Goal: Transaction & Acquisition: Subscribe to service/newsletter

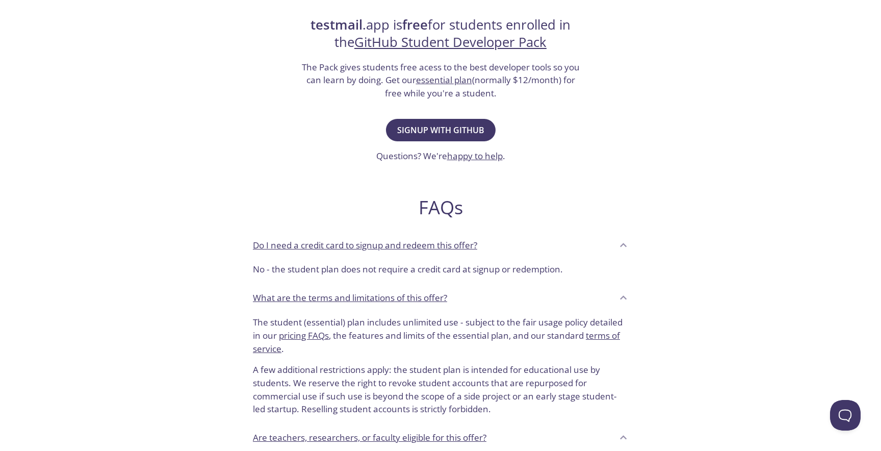
scroll to position [203, 0]
click at [446, 133] on span "Signup with GitHub" at bounding box center [440, 131] width 87 height 14
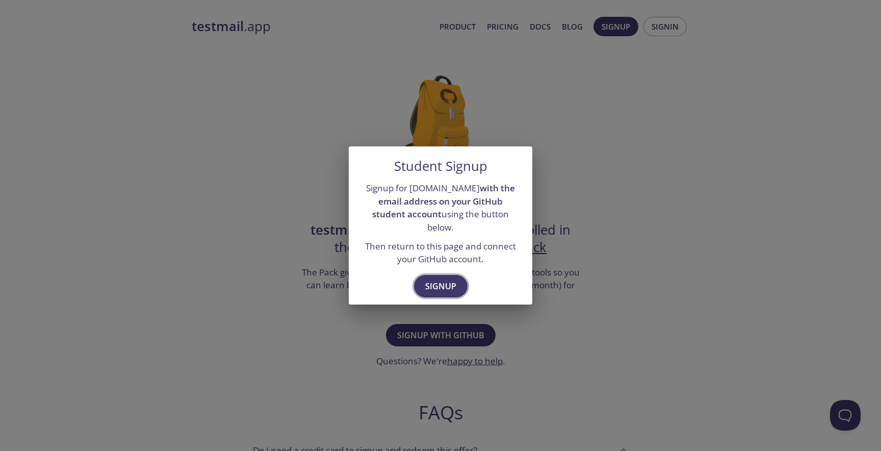
click at [458, 275] on button "Signup" at bounding box center [441, 286] width 54 height 22
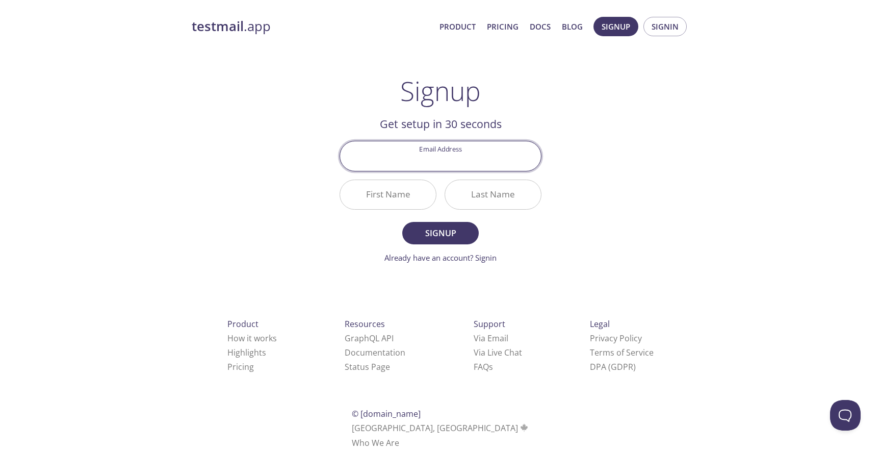
click at [453, 161] on input "Email Address" at bounding box center [440, 155] width 201 height 29
type input "rcalfulef@gmail.com"
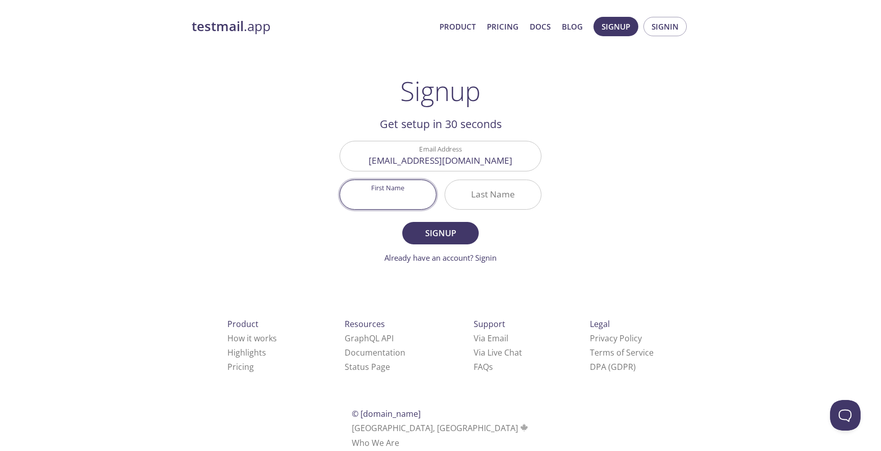
click at [399, 190] on input "First Name" at bounding box center [388, 194] width 96 height 29
type input "Andres"
type input "Calfulef"
click at [428, 227] on span "Signup" at bounding box center [440, 233] width 54 height 14
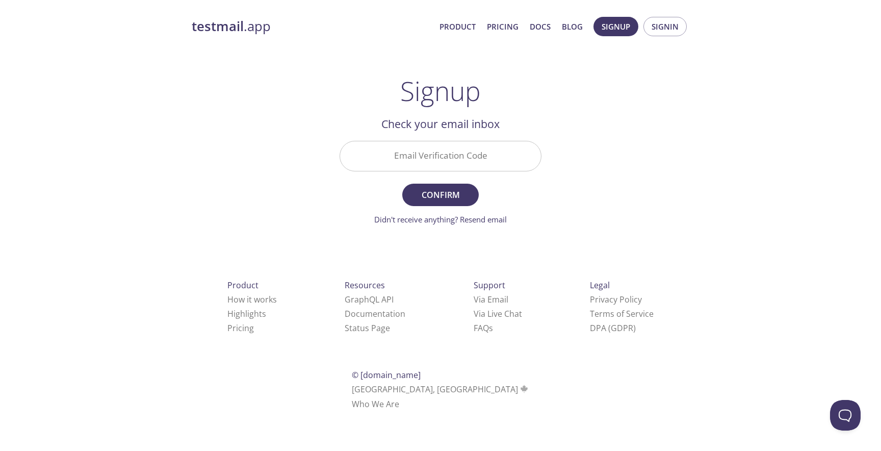
click at [480, 151] on input "Email Verification Code" at bounding box center [440, 155] width 201 height 29
paste input "YTHXC9E"
type input "YTHXC9E"
click at [438, 201] on span "Confirm" at bounding box center [440, 195] width 54 height 14
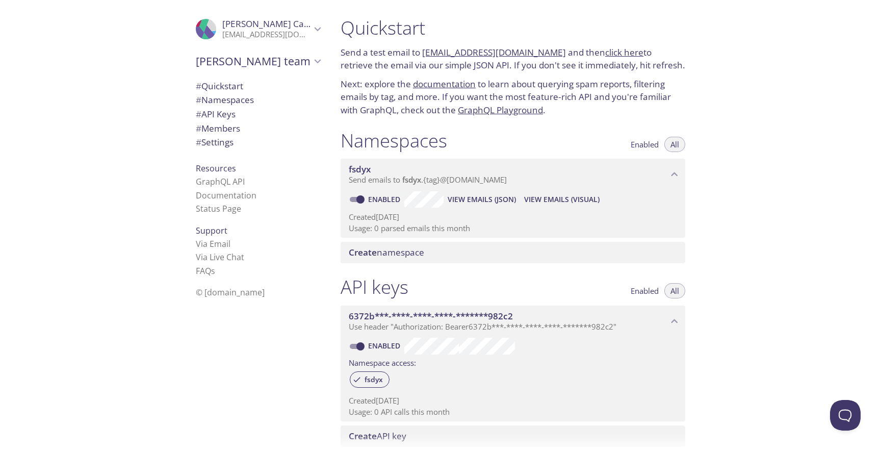
click at [734, 245] on div "Quickstart Send a test email to fsdyx.test@inbox.testmail.app and then click he…" at bounding box center [606, 225] width 549 height 451
click at [438, 252] on span "Create namespace" at bounding box center [515, 252] width 332 height 11
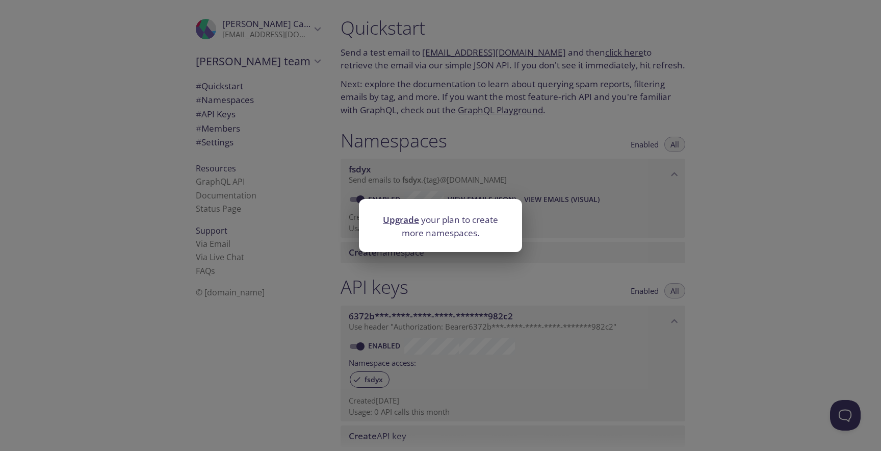
click at [593, 262] on div "Upgrade your plan to create more namespaces." at bounding box center [440, 225] width 881 height 451
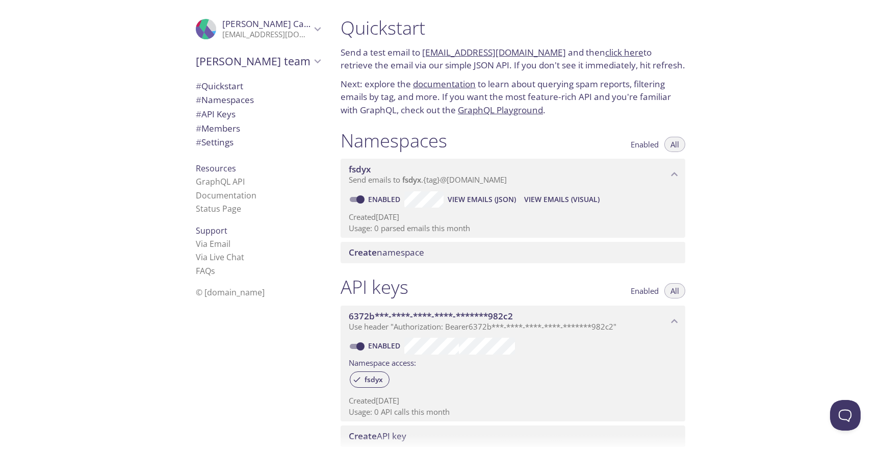
click at [749, 305] on div "Quickstart Send a test email to fsdyx.test@inbox.testmail.app and then click he…" at bounding box center [606, 225] width 549 height 451
click at [498, 51] on link "fsdyx.test@inbox.testmail.app" at bounding box center [494, 52] width 144 height 12
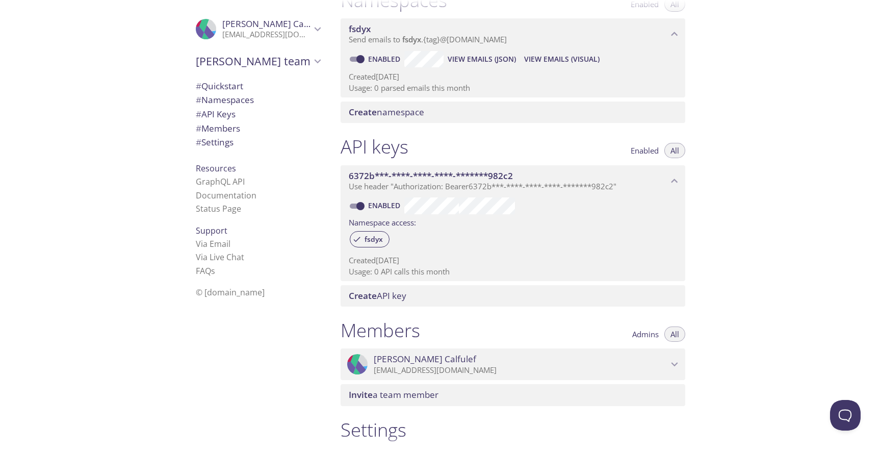
scroll to position [142, 0]
click at [725, 263] on div "Quickstart Send a test email to fsdyx.test@inbox.testmail.app and then click he…" at bounding box center [606, 225] width 549 height 451
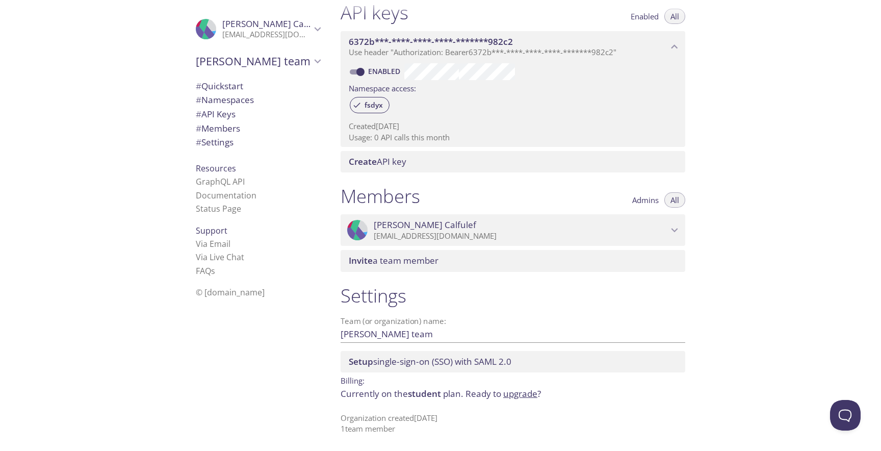
scroll to position [0, 0]
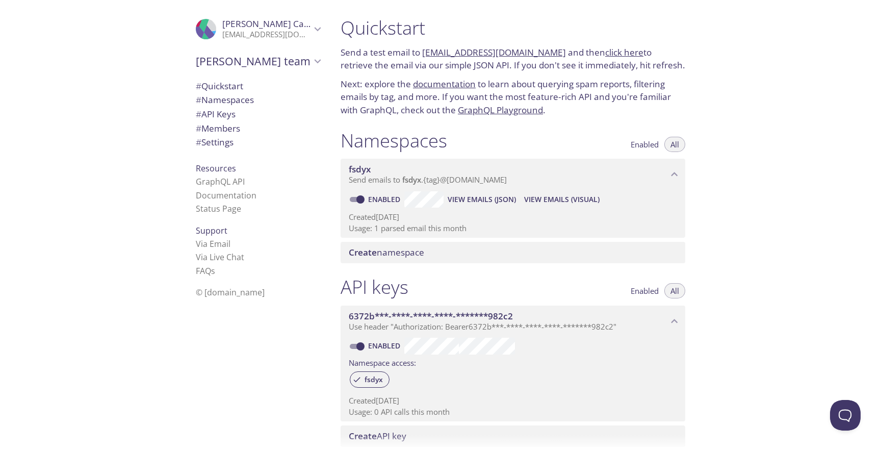
click at [609, 59] on p "Send a test email to fsdyx.test@inbox.testmail.app and then click here to retri…" at bounding box center [513, 59] width 345 height 26
click at [614, 56] on link "click here" at bounding box center [624, 52] width 38 height 12
click at [238, 81] on span "# Quickstart" at bounding box center [219, 86] width 47 height 12
click at [242, 94] on span "# Namespaces" at bounding box center [225, 100] width 58 height 12
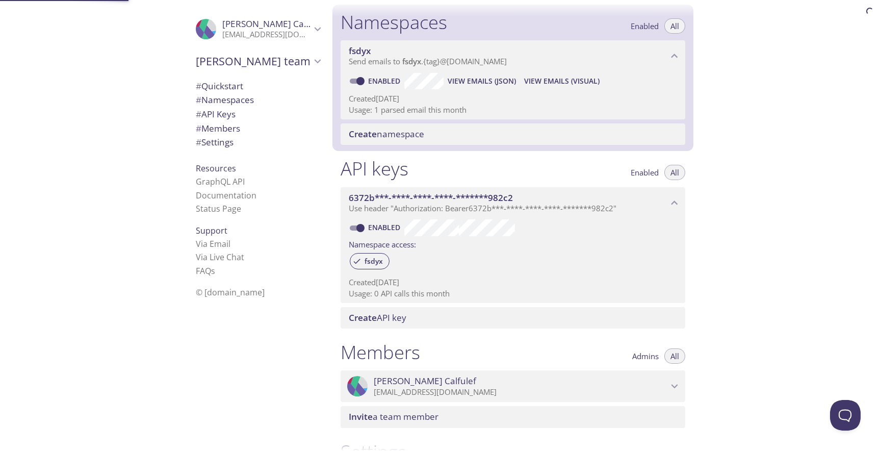
scroll to position [129, 0]
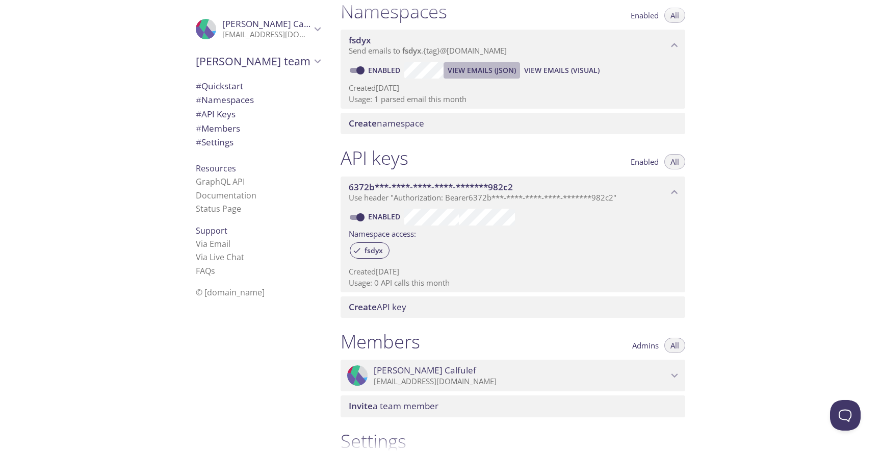
click at [484, 70] on span "View Emails (JSON)" at bounding box center [482, 70] width 68 height 12
click at [559, 70] on span "View Emails (Visual)" at bounding box center [561, 70] width 75 height 12
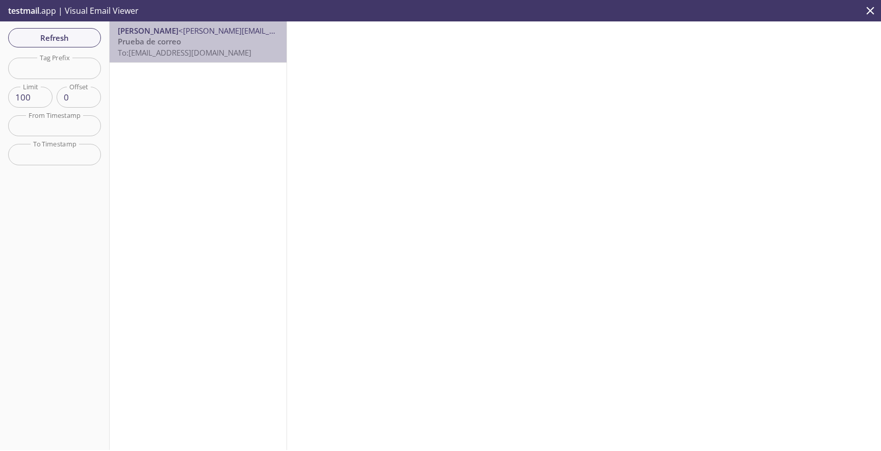
click at [150, 59] on div "ROBERTO ANDRÉS CALFULEF <roberto.calfulef@sansano.usm.cl> Prueba de correo To: …" at bounding box center [198, 41] width 177 height 41
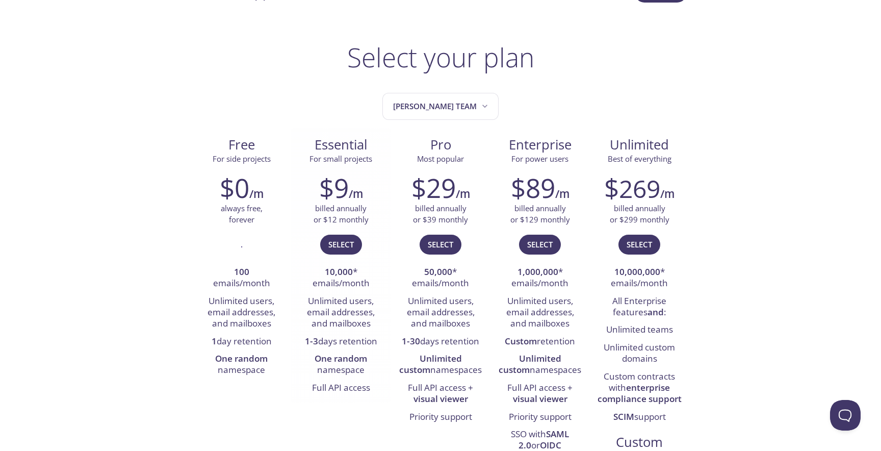
scroll to position [34, 0]
click at [374, 308] on li "Unlimited users, email addresses, and mailboxes" at bounding box center [341, 312] width 84 height 40
drag, startPoint x: 330, startPoint y: 299, endPoint x: 379, endPoint y: 330, distance: 58.3
click at [379, 330] on li "Unlimited users, email addresses, and mailboxes" at bounding box center [341, 312] width 84 height 40
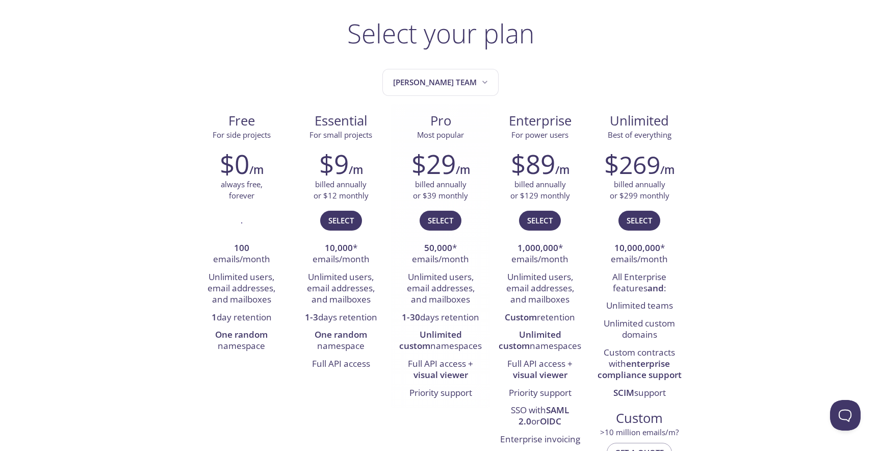
scroll to position [58, 0]
click at [374, 353] on li "One random namespace" at bounding box center [341, 340] width 84 height 29
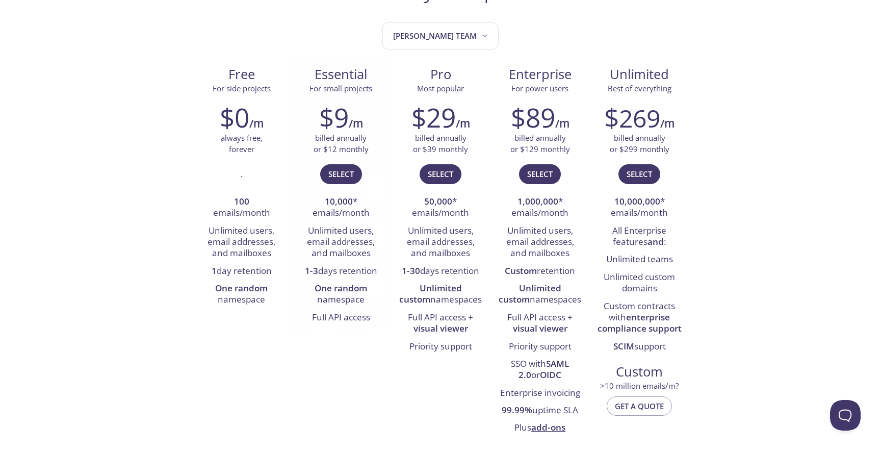
scroll to position [107, 0]
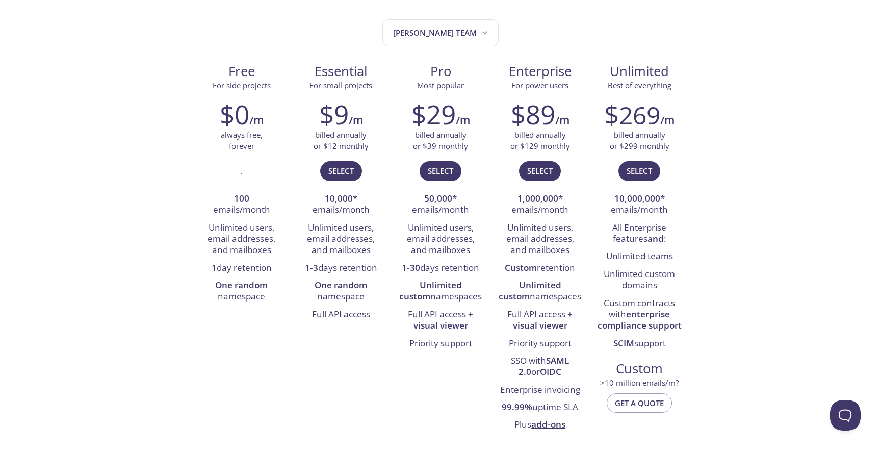
click at [573, 311] on li "Full API access + visual viewer" at bounding box center [540, 320] width 84 height 29
